Goal: Find specific page/section: Find specific page/section

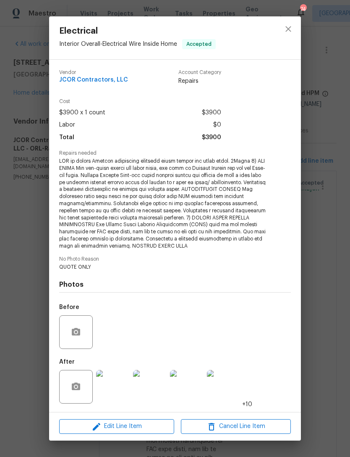
scroll to position [254, 0]
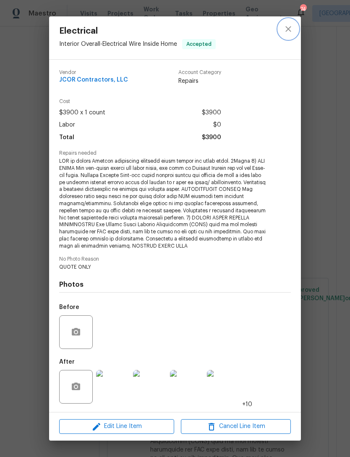
click at [292, 30] on icon "close" at bounding box center [289, 29] width 10 height 10
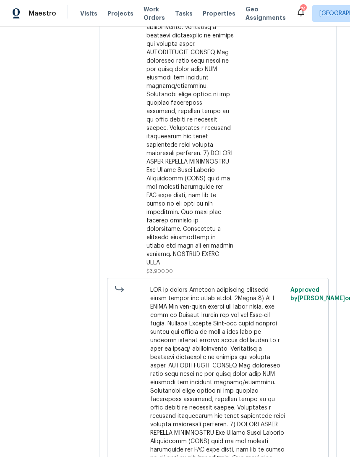
click at [150, 11] on span "Work Orders" at bounding box center [154, 13] width 21 height 17
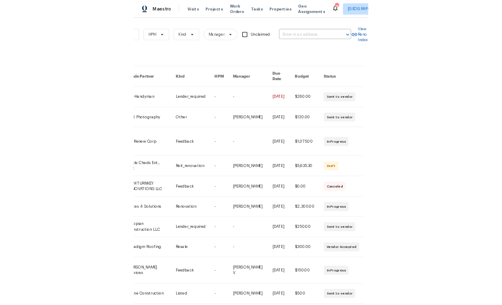
scroll to position [0, 138]
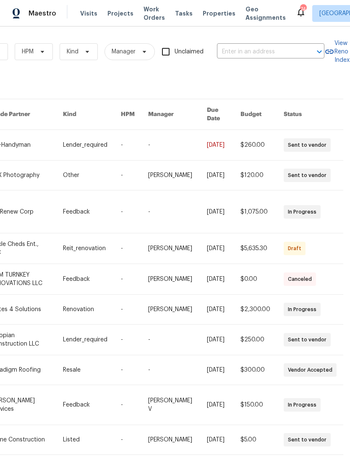
click at [274, 46] on input "text" at bounding box center [259, 51] width 84 height 13
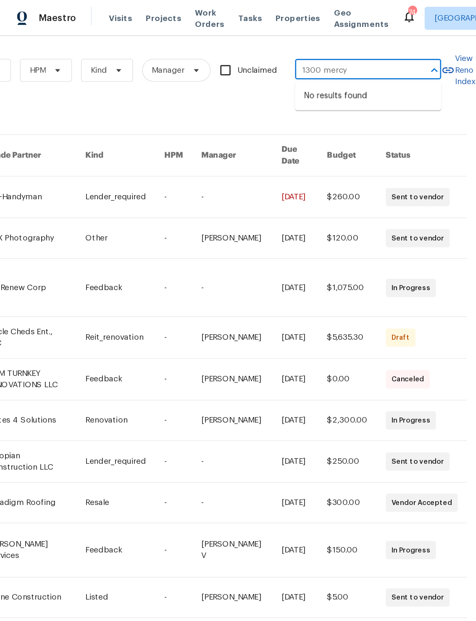
scroll to position [0, 0]
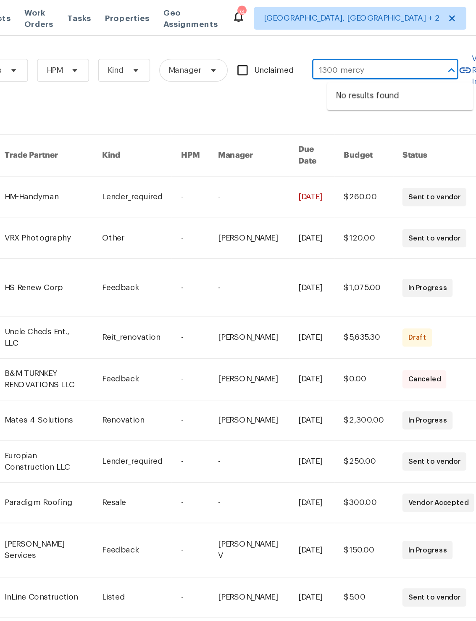
type input "1300 mercy"
click at [320, 13] on span "[GEOGRAPHIC_DATA], [GEOGRAPHIC_DATA] + 2" at bounding box center [385, 13] width 130 height 8
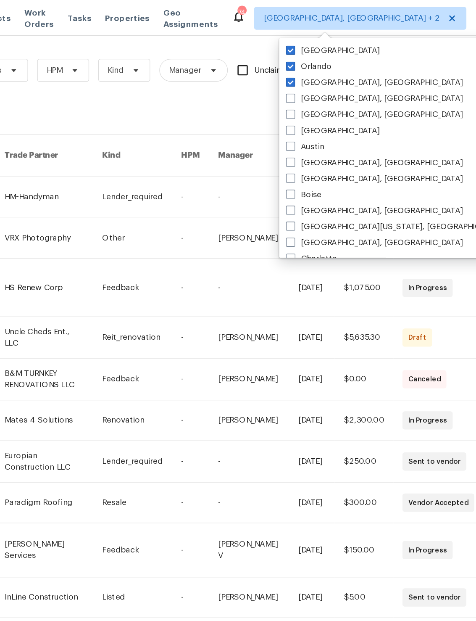
click at [172, 82] on div "102598 work orders" at bounding box center [237, 84] width 475 height 8
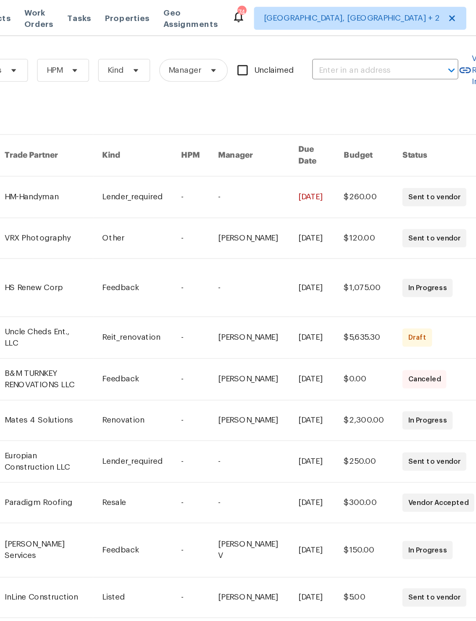
click at [350, 53] on input "text" at bounding box center [397, 51] width 84 height 13
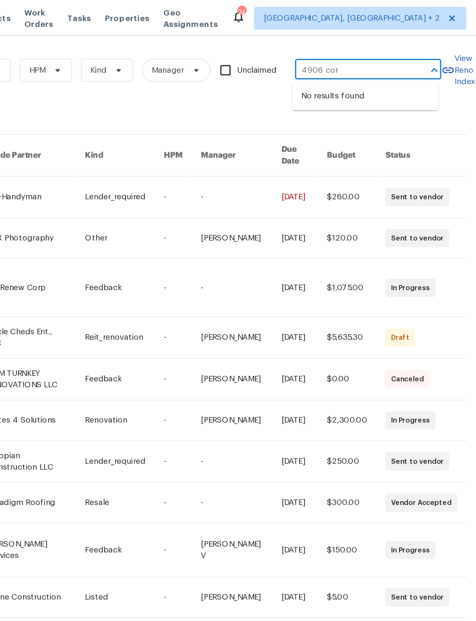
scroll to position [0, 32]
type input "4906 cor"
click at [178, 74] on div "Work Orders Vendor Status HPM Kind Manager Unclaimed 4906 cor ​ View Reno Index…" at bounding box center [225, 254] width 475 height 443
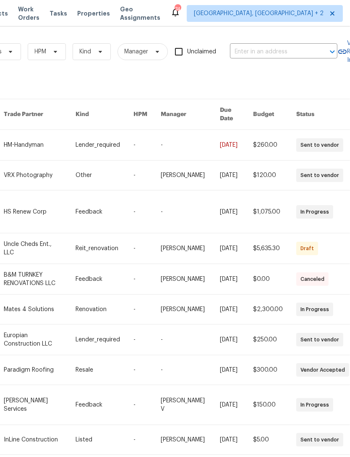
scroll to position [0, 0]
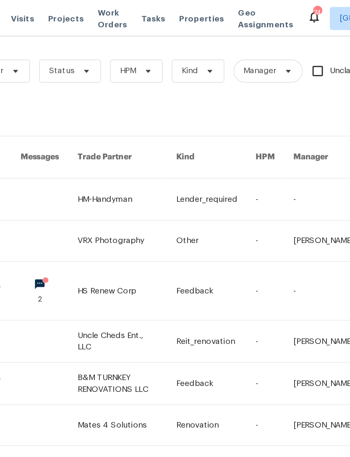
click at [108, 16] on span "Projects" at bounding box center [121, 13] width 26 height 8
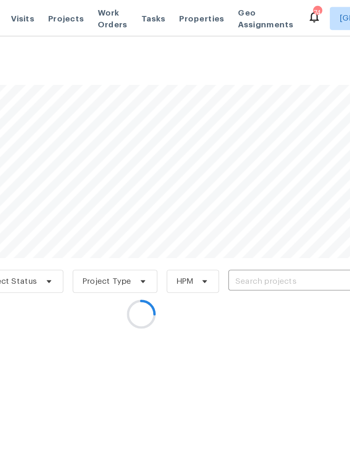
click at [208, 203] on div at bounding box center [175, 228] width 350 height 457
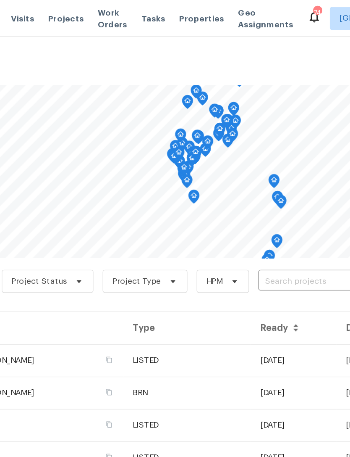
click at [260, 205] on input "text" at bounding box center [308, 204] width 96 height 13
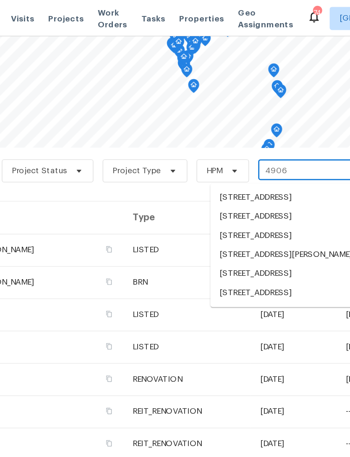
scroll to position [81, 0]
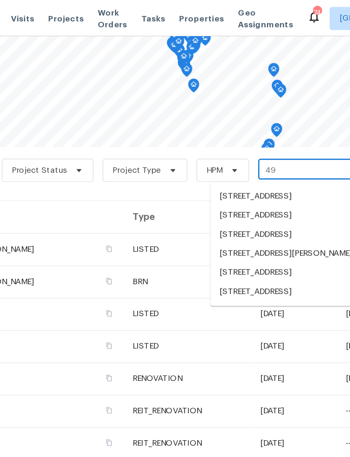
type input "4"
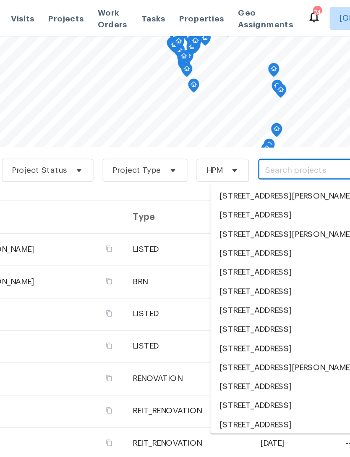
click at [80, 13] on span "Visits" at bounding box center [88, 13] width 17 height 8
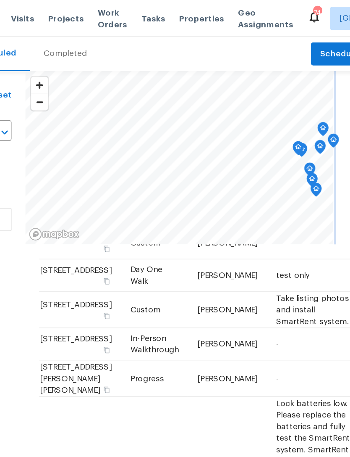
scroll to position [69, 0]
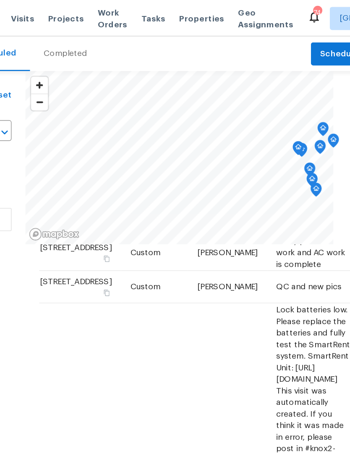
click at [172, 30] on div "Scheduled Completed" at bounding box center [170, 38] width 257 height 25
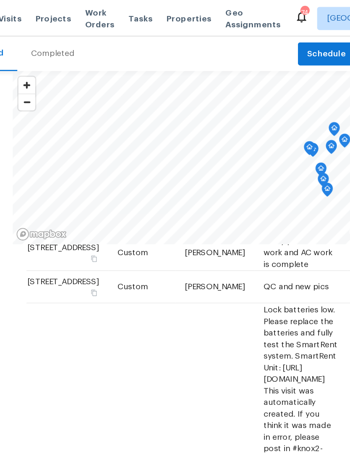
scroll to position [498, 0]
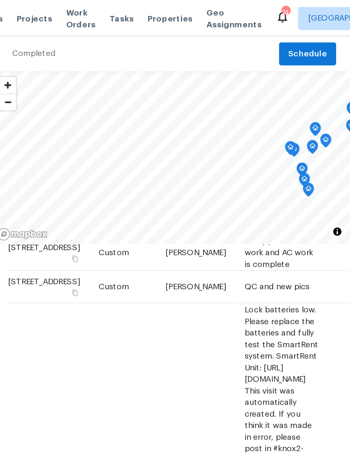
click at [203, 15] on span "Properties" at bounding box center [219, 13] width 33 height 8
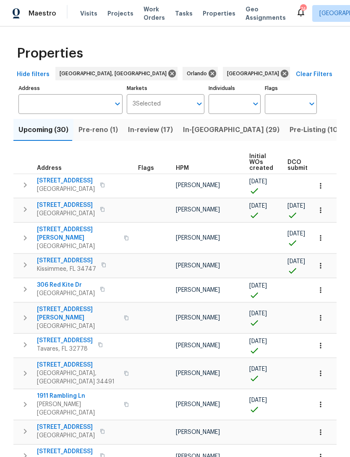
click at [85, 13] on span "Visits" at bounding box center [88, 13] width 17 height 8
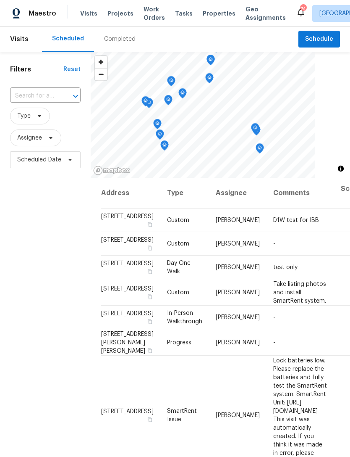
click at [70, 96] on button "Open" at bounding box center [76, 96] width 12 height 12
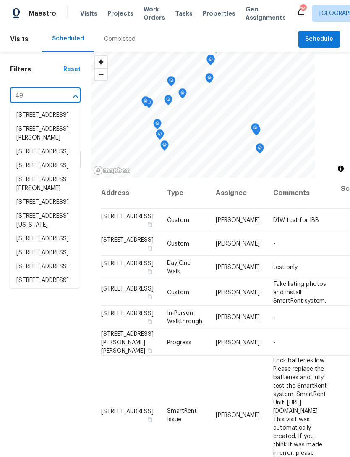
type input "4"
